Goal: Find specific page/section: Find specific page/section

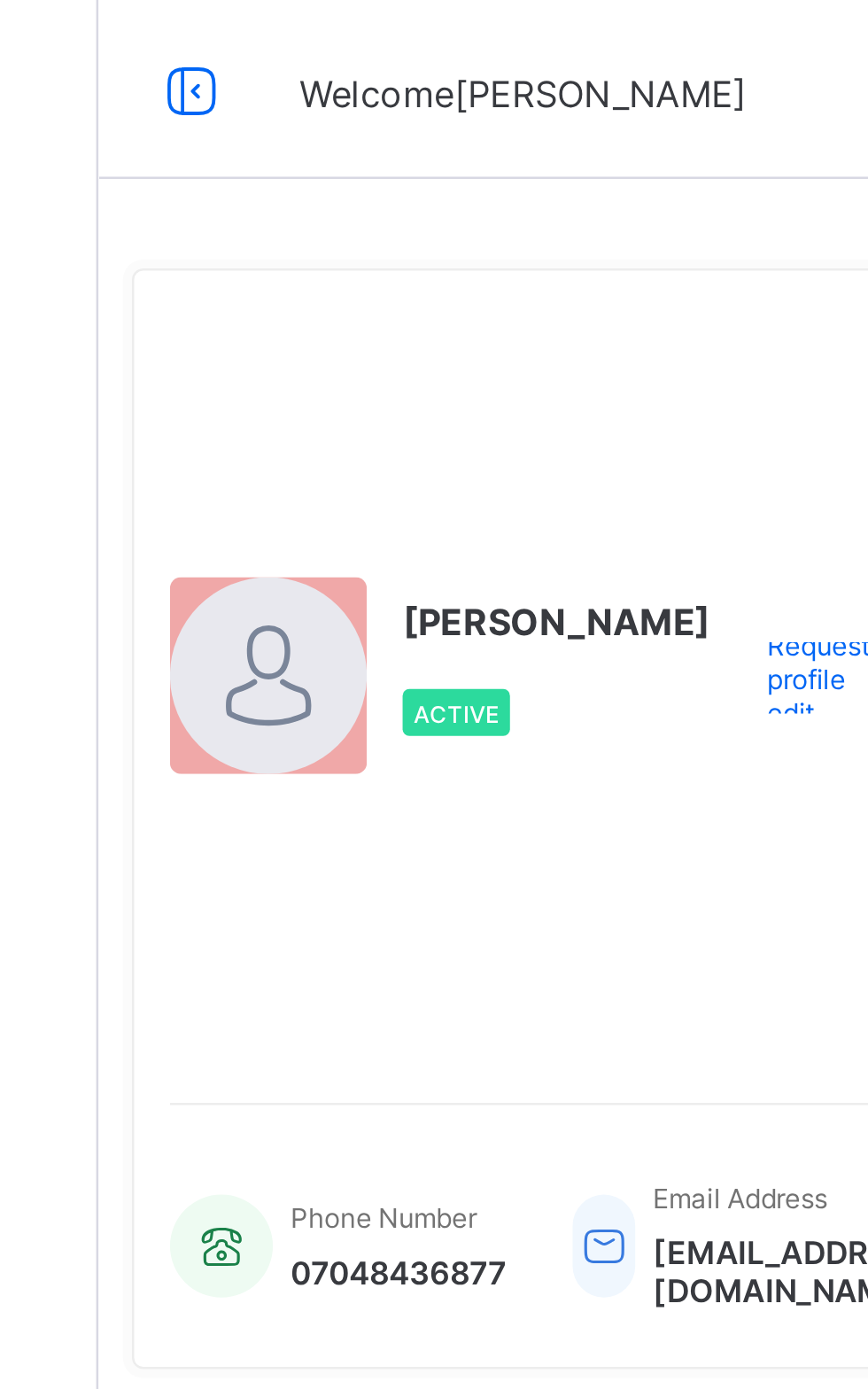
click at [245, 34] on icon at bounding box center [249, 35] width 30 height 26
